Goal: Task Accomplishment & Management: Use online tool/utility

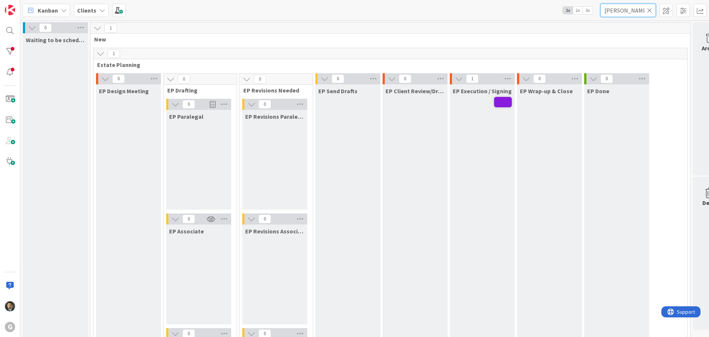
drag, startPoint x: 620, startPoint y: 12, endPoint x: 597, endPoint y: 9, distance: 23.5
click at [597, 9] on div "Kanban Clients 1x 2x 3x [PERSON_NAME]" at bounding box center [364, 10] width 689 height 20
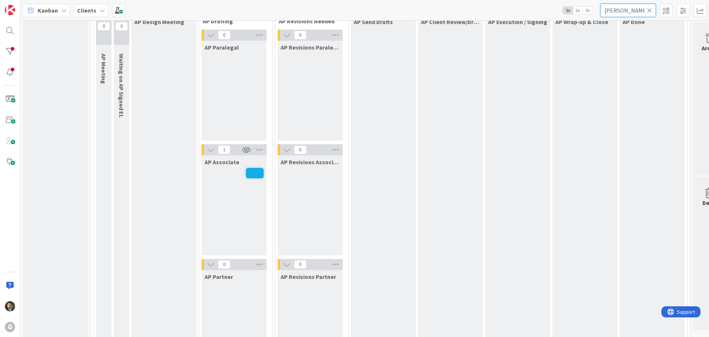
scroll to position [591, 0]
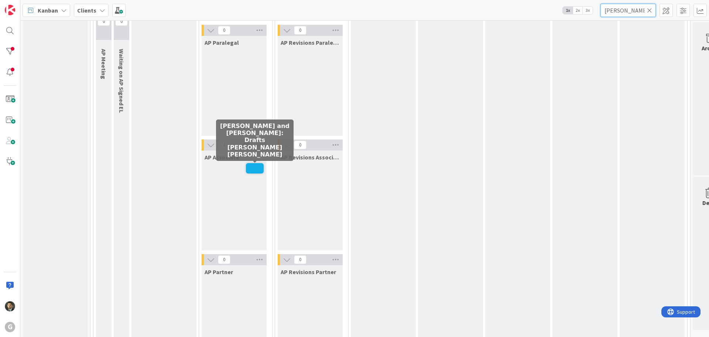
type input "[PERSON_NAME]"
click at [255, 166] on span at bounding box center [255, 168] width 18 height 10
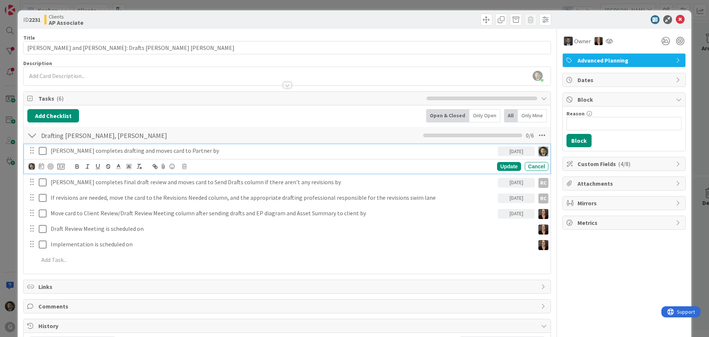
click at [40, 151] on icon at bounding box center [43, 150] width 8 height 9
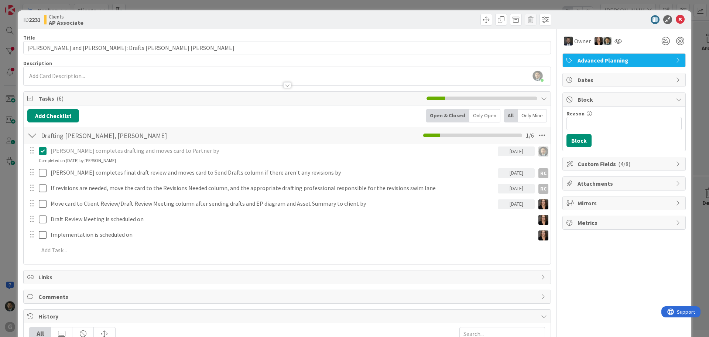
click at [261, 74] on div "[PERSON_NAME] just joined" at bounding box center [287, 76] width 527 height 18
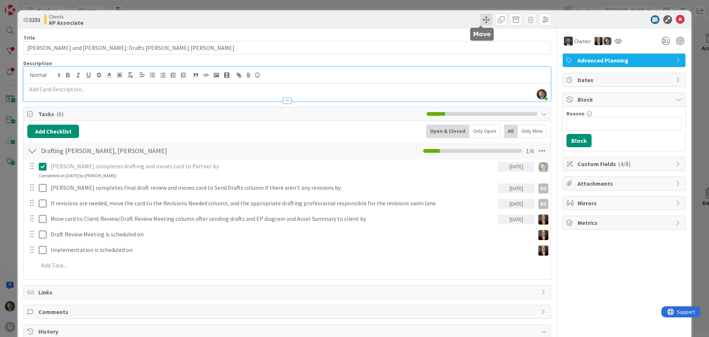
click at [481, 18] on span at bounding box center [487, 20] width 12 height 12
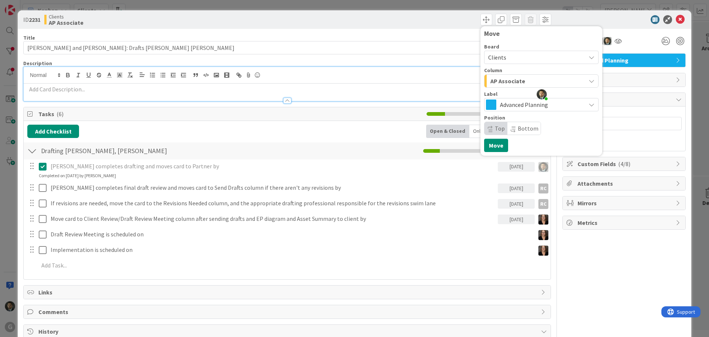
click at [491, 86] on div "AP Associate" at bounding box center [537, 81] width 97 height 12
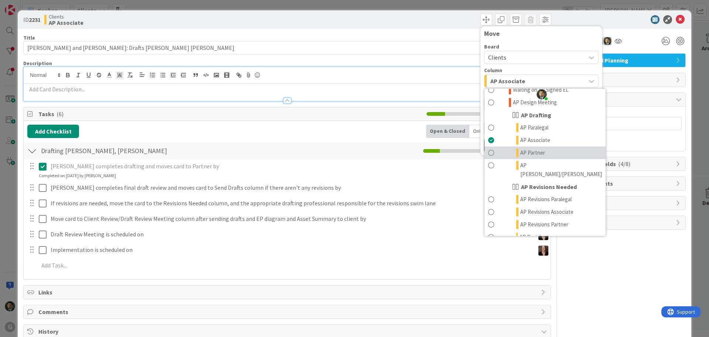
scroll to position [296, 0]
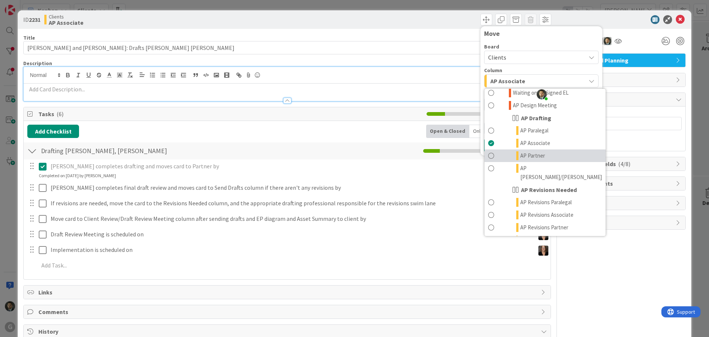
click at [507, 149] on link "AP Partner" at bounding box center [545, 155] width 121 height 13
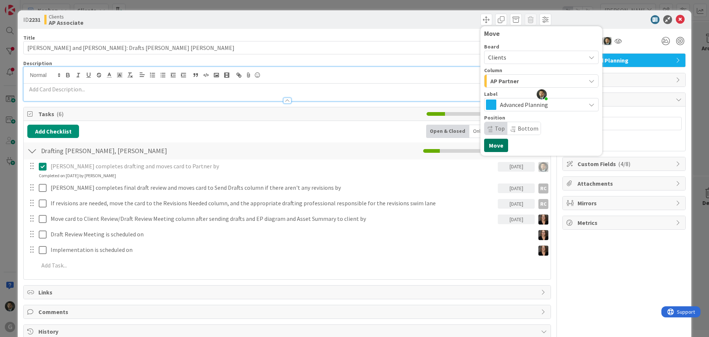
click at [491, 142] on button "Move" at bounding box center [496, 145] width 24 height 13
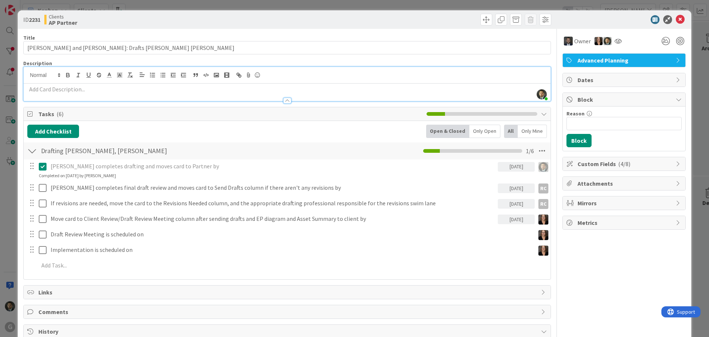
click at [409, 3] on div "ID 2231 Clients AP Partner Move Move Title 48 / 128 [PERSON_NAME] and [PERSON_N…" at bounding box center [354, 168] width 709 height 337
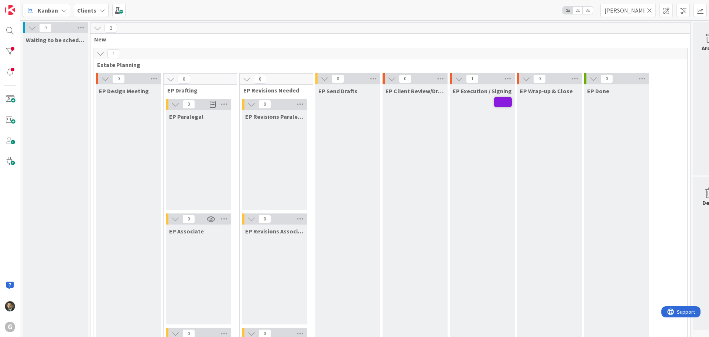
click at [650, 12] on icon at bounding box center [649, 10] width 5 height 7
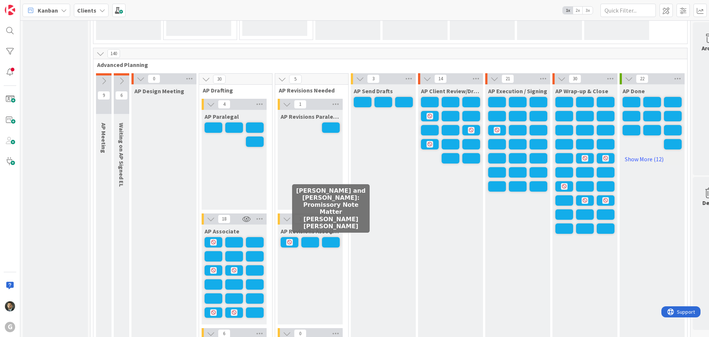
scroll to position [554, 0]
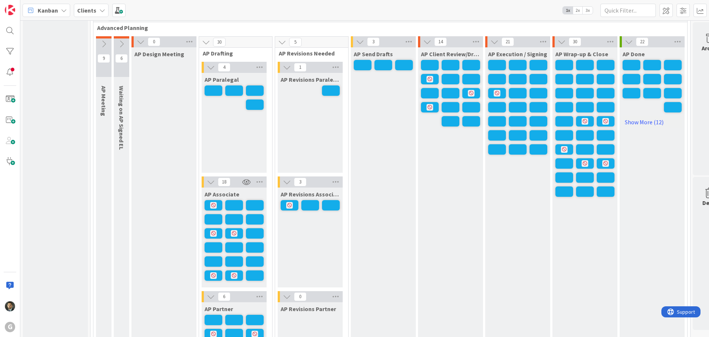
click at [328, 204] on span at bounding box center [331, 205] width 18 height 10
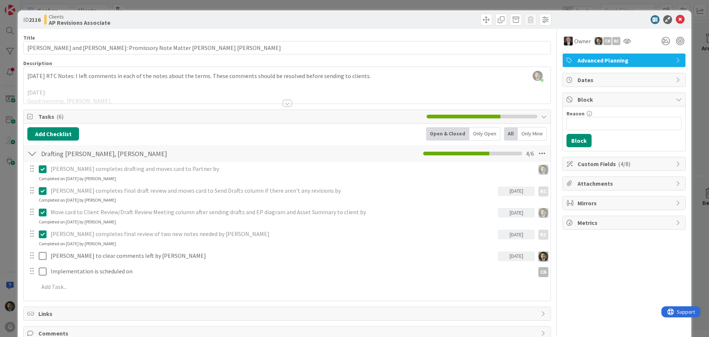
click at [546, 6] on div "ID 2116 Clients AP Revisions Associate Title 61 / 128 [PERSON_NAME] and [PERSON…" at bounding box center [354, 168] width 709 height 337
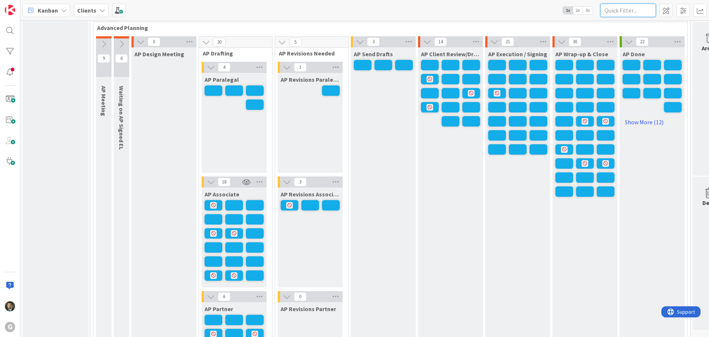
click at [622, 12] on input "text" at bounding box center [628, 10] width 55 height 13
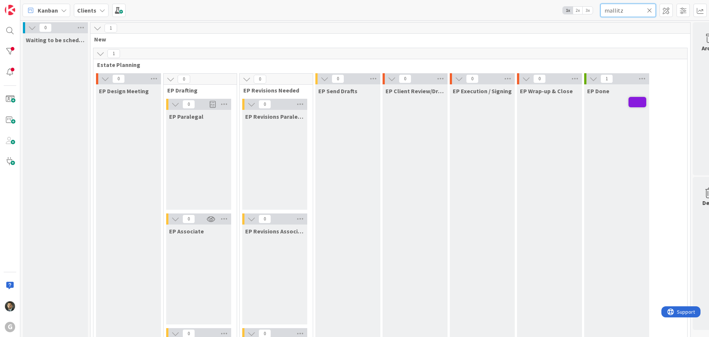
type input "mallitz"
